Goal: Find specific page/section

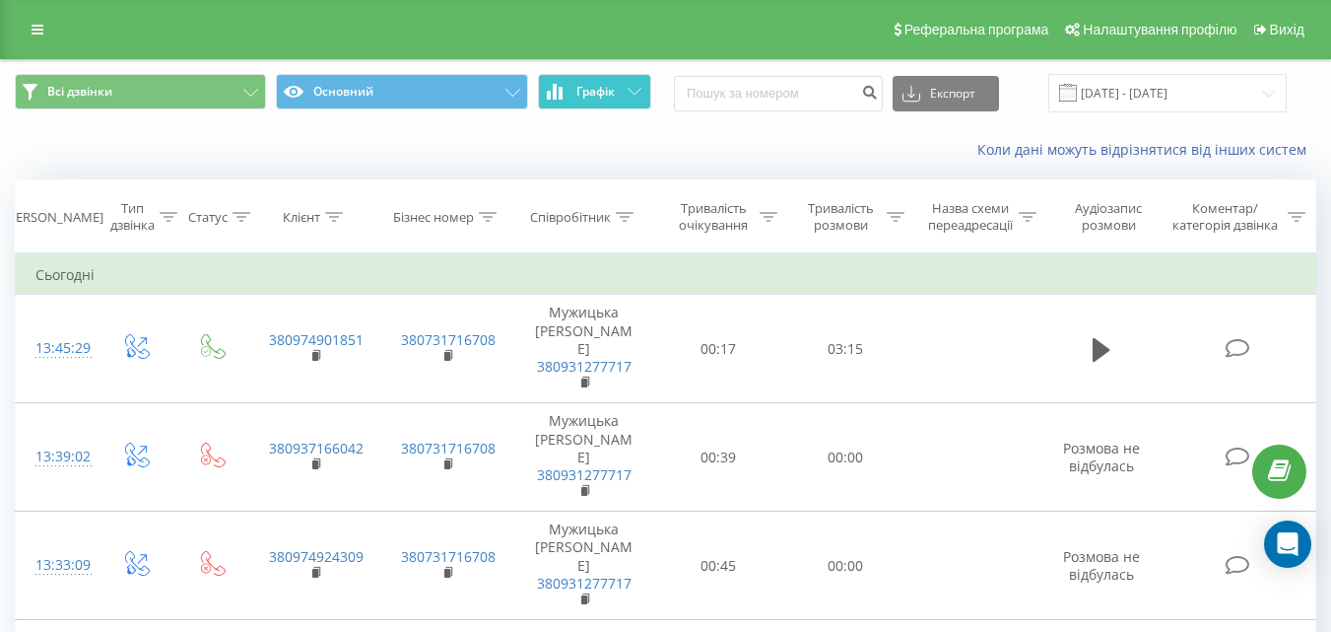
click at [607, 107] on button "Графік" at bounding box center [594, 91] width 113 height 35
